Goal: Task Accomplishment & Management: Use online tool/utility

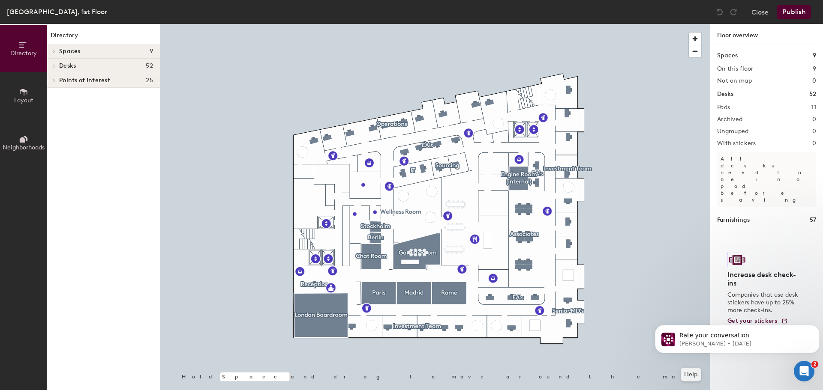
click at [327, 24] on div at bounding box center [434, 24] width 549 height 0
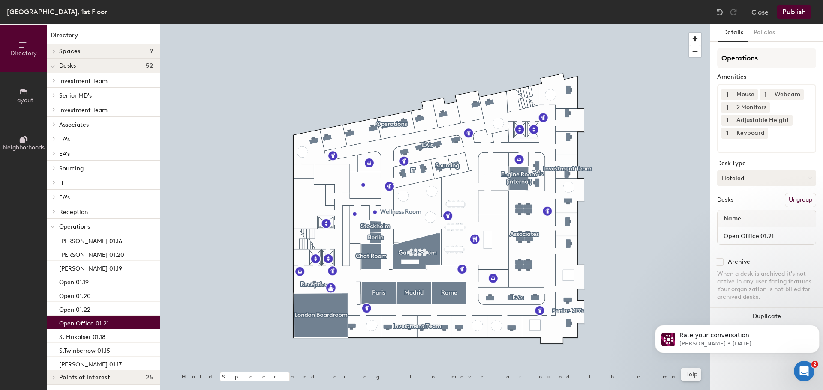
click at [731, 177] on button "Hoteled" at bounding box center [766, 178] width 99 height 15
click at [764, 11] on button "Close" at bounding box center [759, 12] width 17 height 14
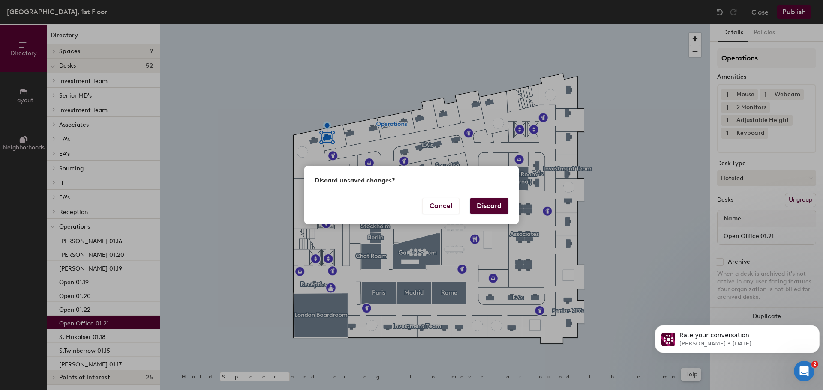
click at [488, 197] on div "Discard unsaved changes?" at bounding box center [411, 182] width 214 height 32
click at [490, 204] on button "Discard" at bounding box center [489, 206] width 39 height 16
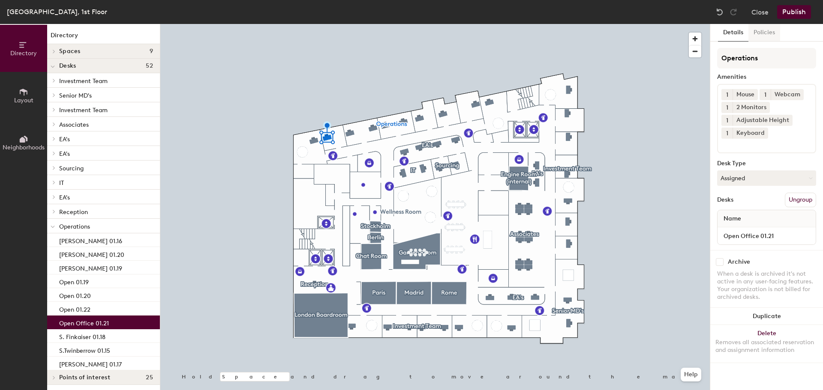
click at [764, 35] on button "Policies" at bounding box center [764, 33] width 32 height 18
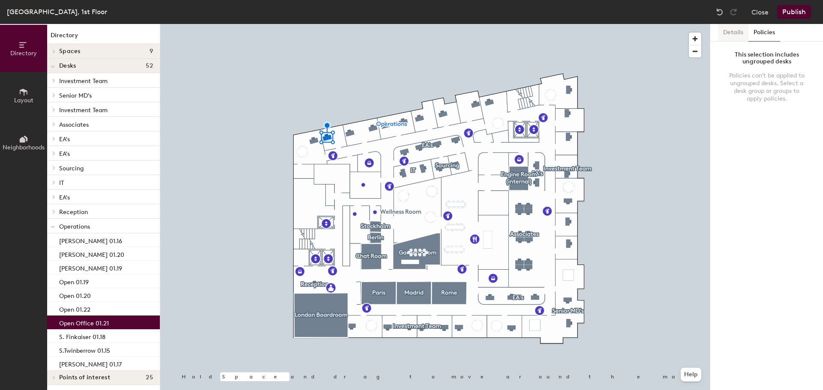
click at [738, 33] on button "Details" at bounding box center [733, 33] width 30 height 18
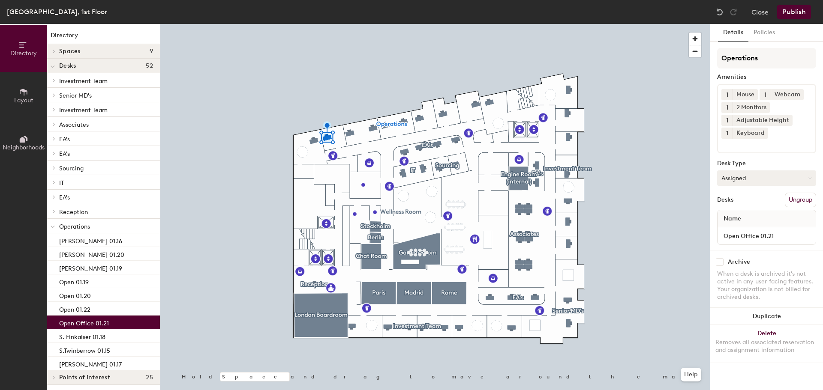
click at [780, 182] on button "Assigned" at bounding box center [766, 178] width 99 height 15
click at [772, 179] on button "Assigned" at bounding box center [766, 178] width 99 height 15
click at [758, 12] on button "Close" at bounding box center [759, 12] width 17 height 14
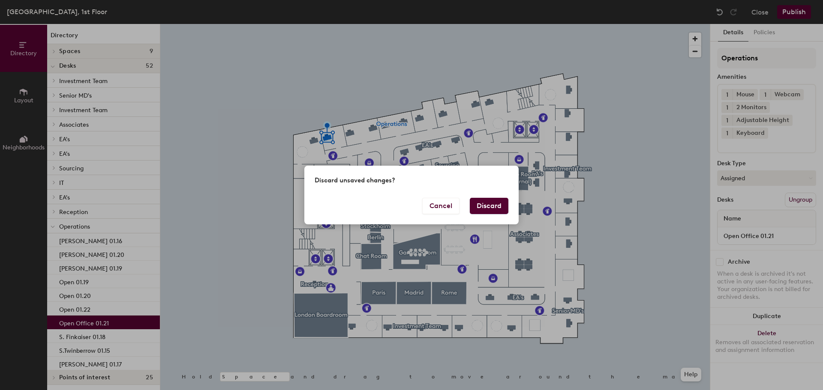
click at [490, 204] on button "Discard" at bounding box center [489, 206] width 39 height 16
